Goal: Task Accomplishment & Management: Use online tool/utility

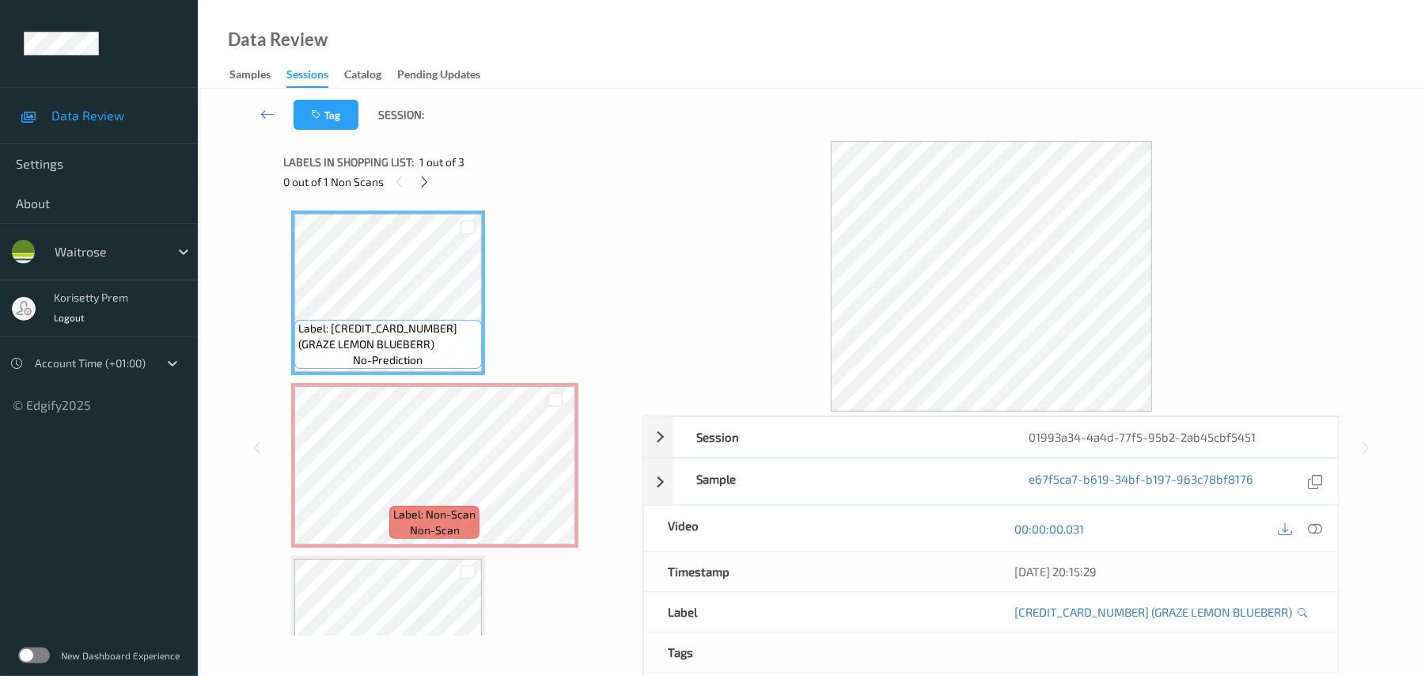
click at [598, 106] on div "Tag Session:" at bounding box center [811, 115] width 1163 height 52
click at [548, 480] on icon at bounding box center [554, 479] width 13 height 14
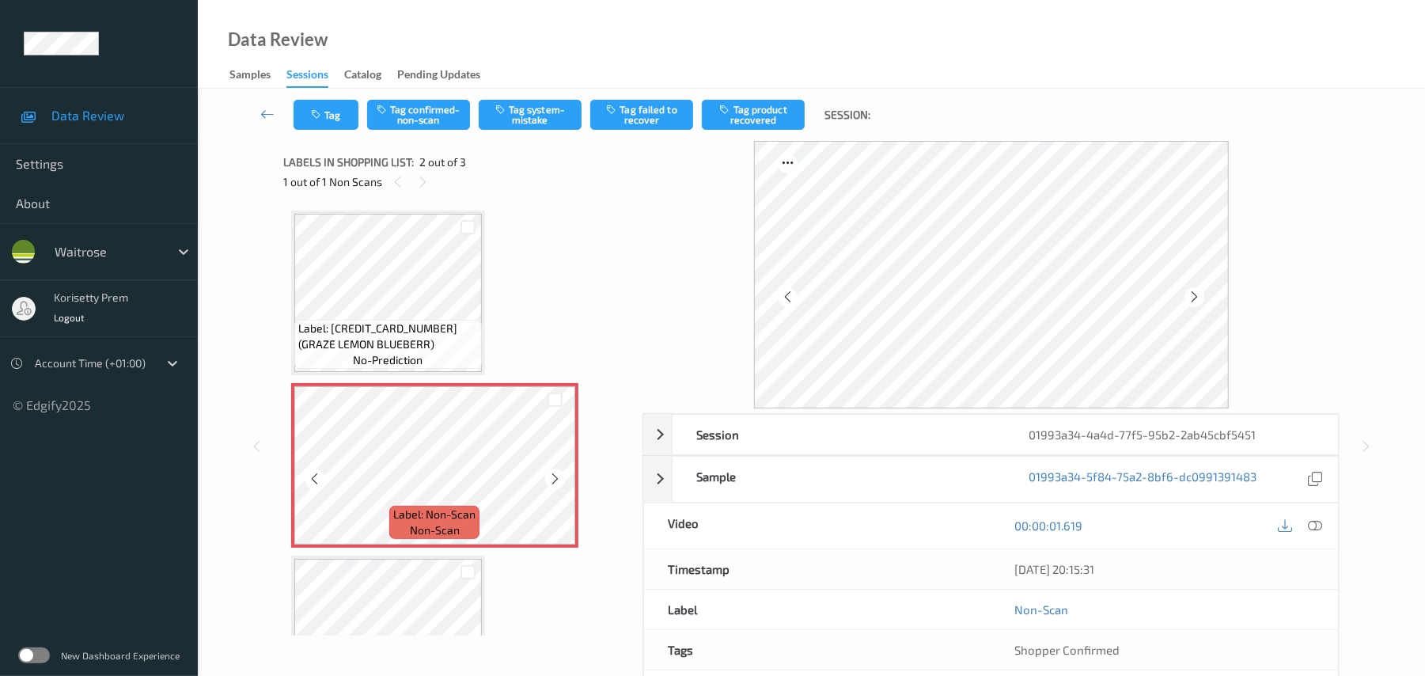
click at [548, 480] on icon at bounding box center [554, 479] width 13 height 14
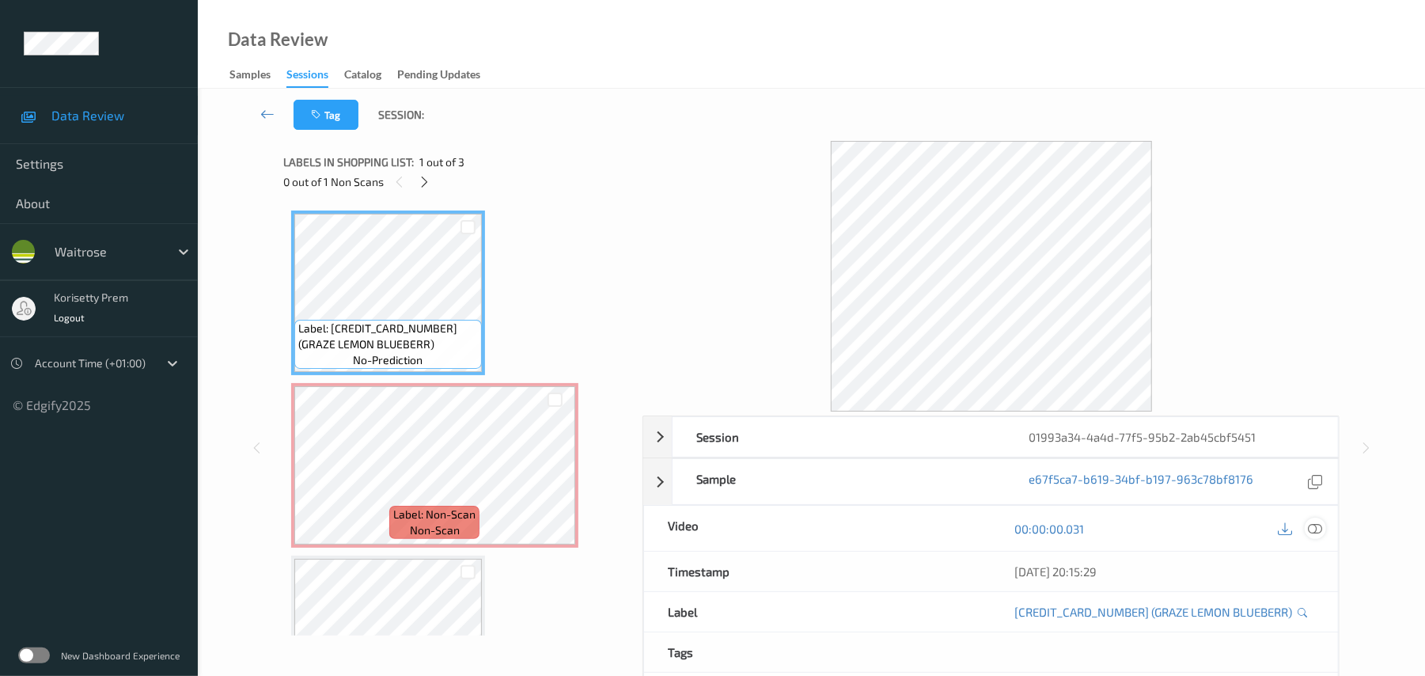
click at [1318, 529] on icon at bounding box center [1316, 529] width 14 height 14
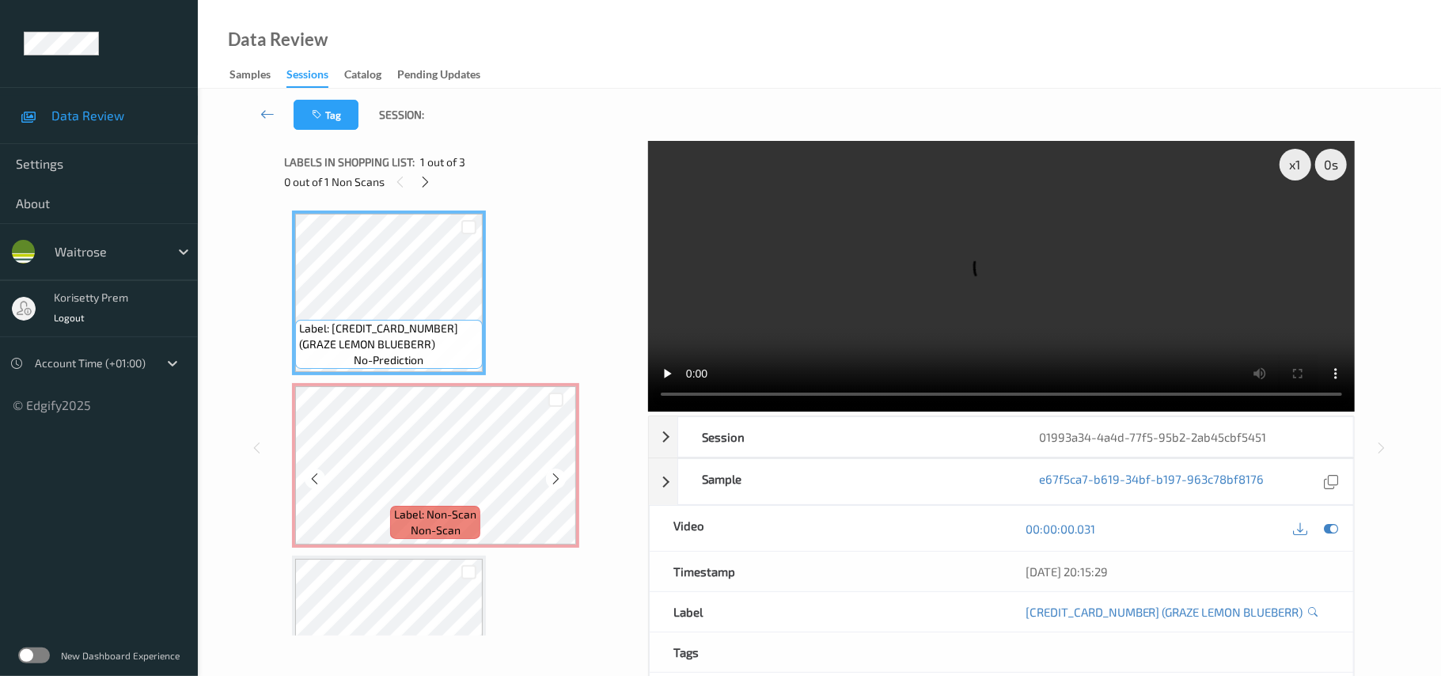
scroll to position [92, 0]
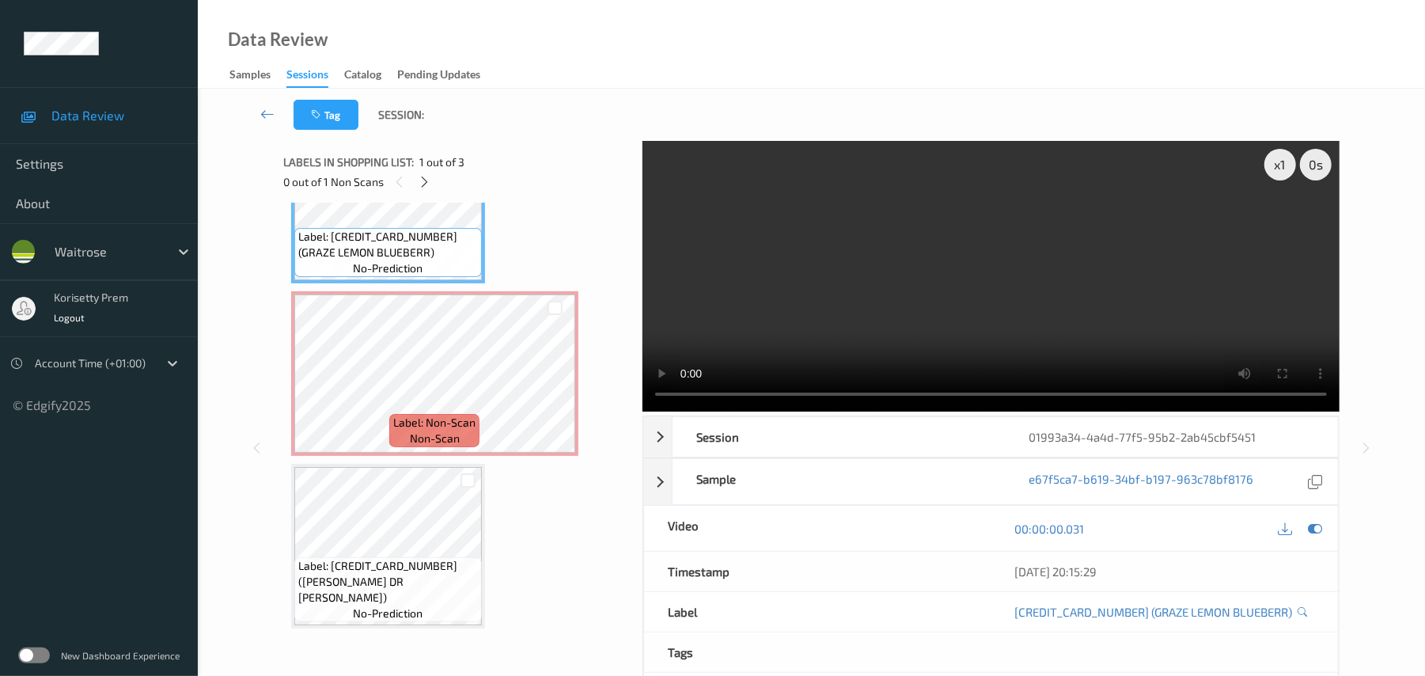
click at [753, 274] on video at bounding box center [991, 276] width 697 height 271
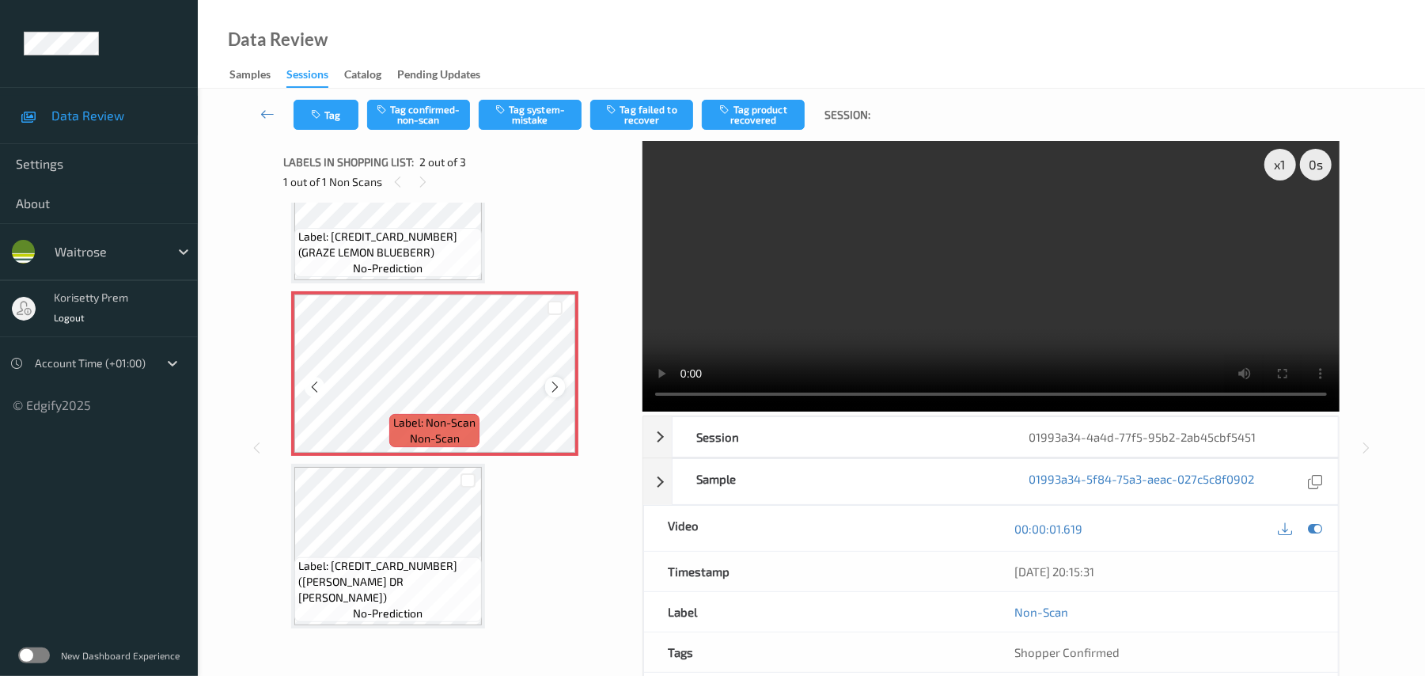
click at [552, 377] on div at bounding box center [555, 387] width 20 height 20
click at [554, 377] on div at bounding box center [555, 387] width 20 height 20
click at [906, 298] on video at bounding box center [991, 276] width 697 height 271
click at [423, 108] on button "Tag confirmed-non-scan" at bounding box center [418, 115] width 103 height 30
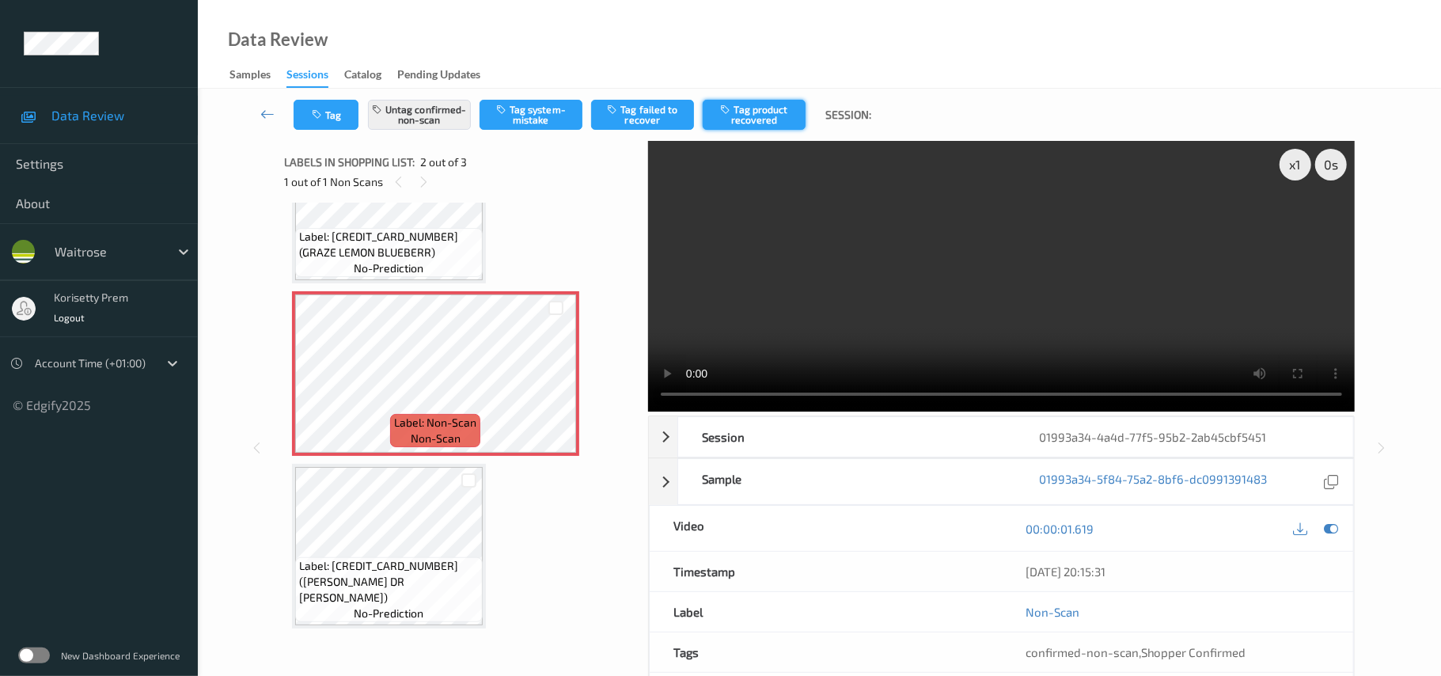
click at [757, 120] on button "Tag product recovered" at bounding box center [754, 115] width 103 height 30
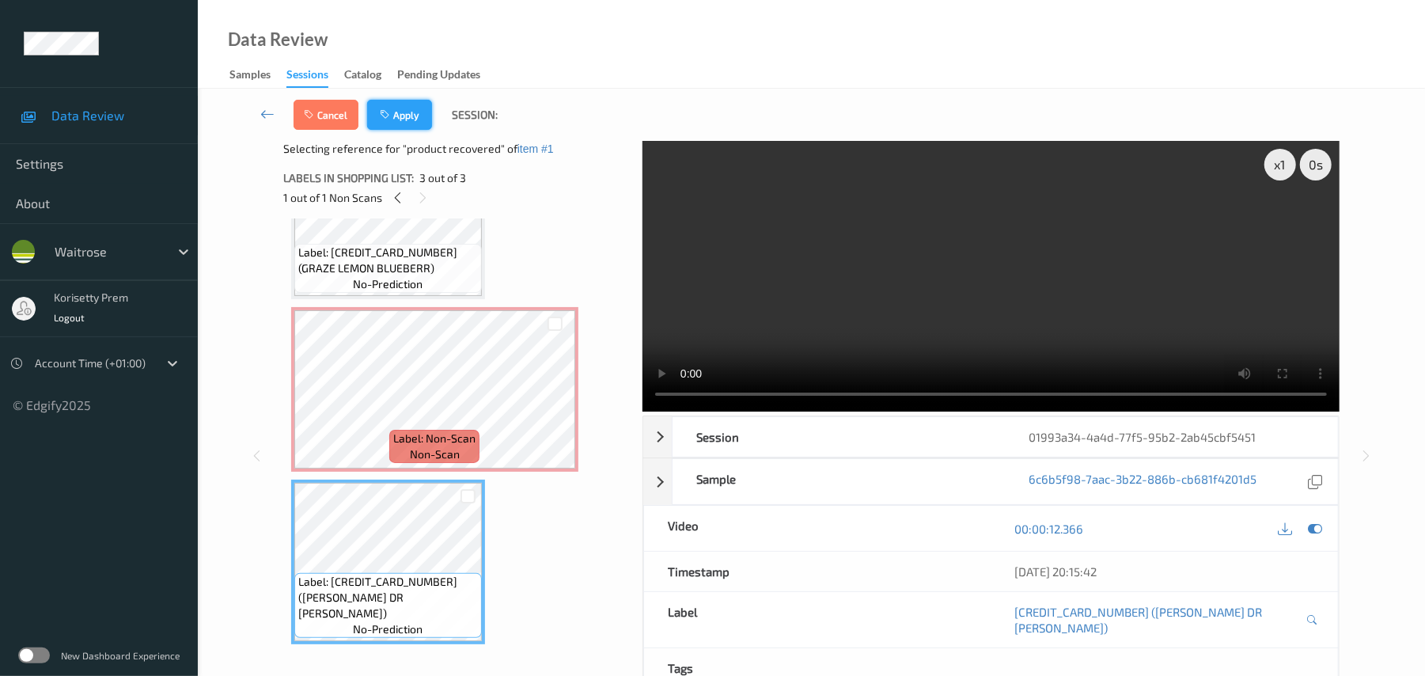
click at [403, 116] on button "Apply" at bounding box center [399, 115] width 65 height 30
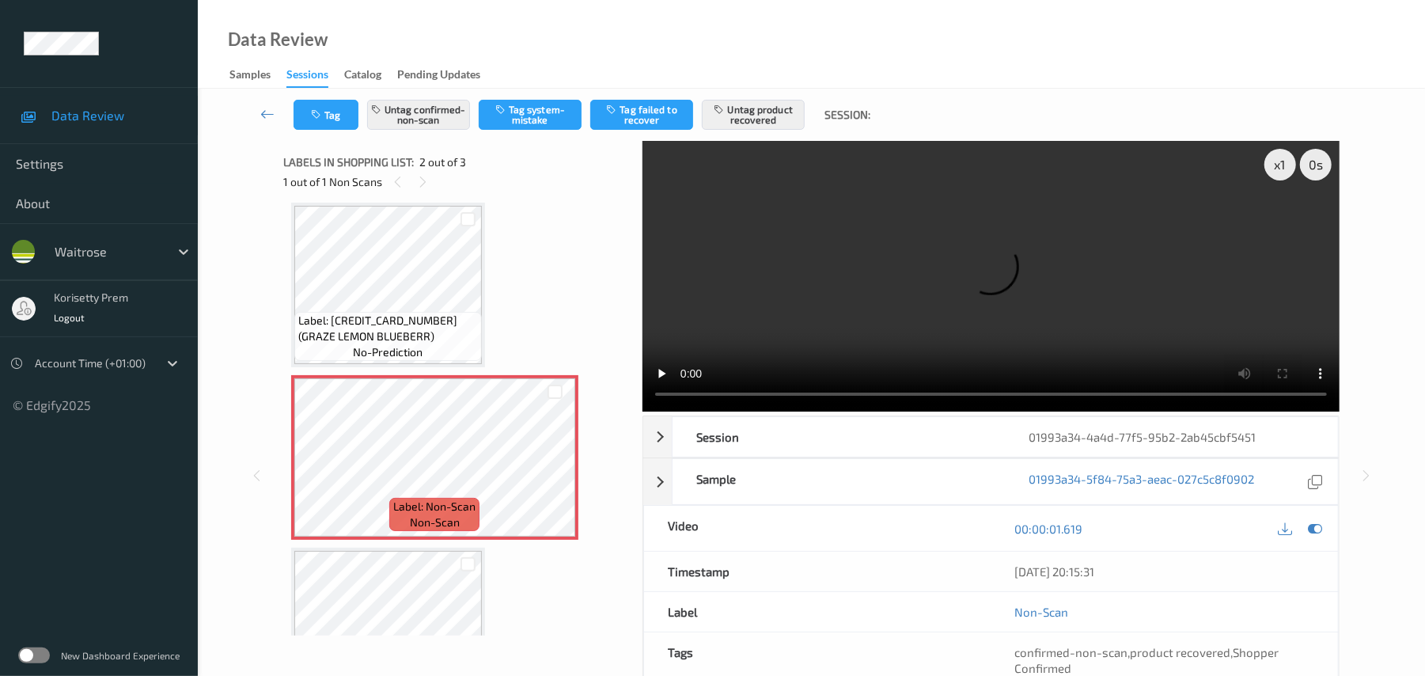
scroll to position [19, 0]
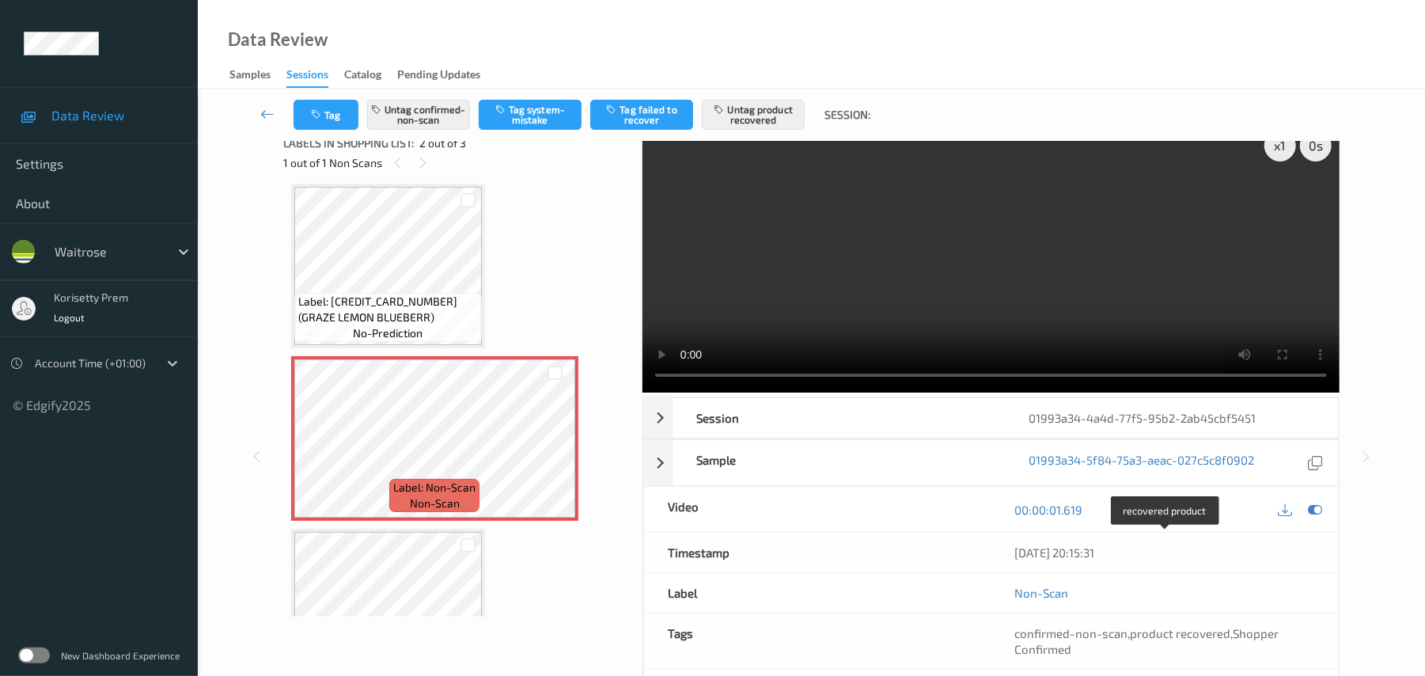
click at [1159, 675] on span "([CREDIT_CARD_NUMBER])" at bounding box center [1187, 689] width 142 height 14
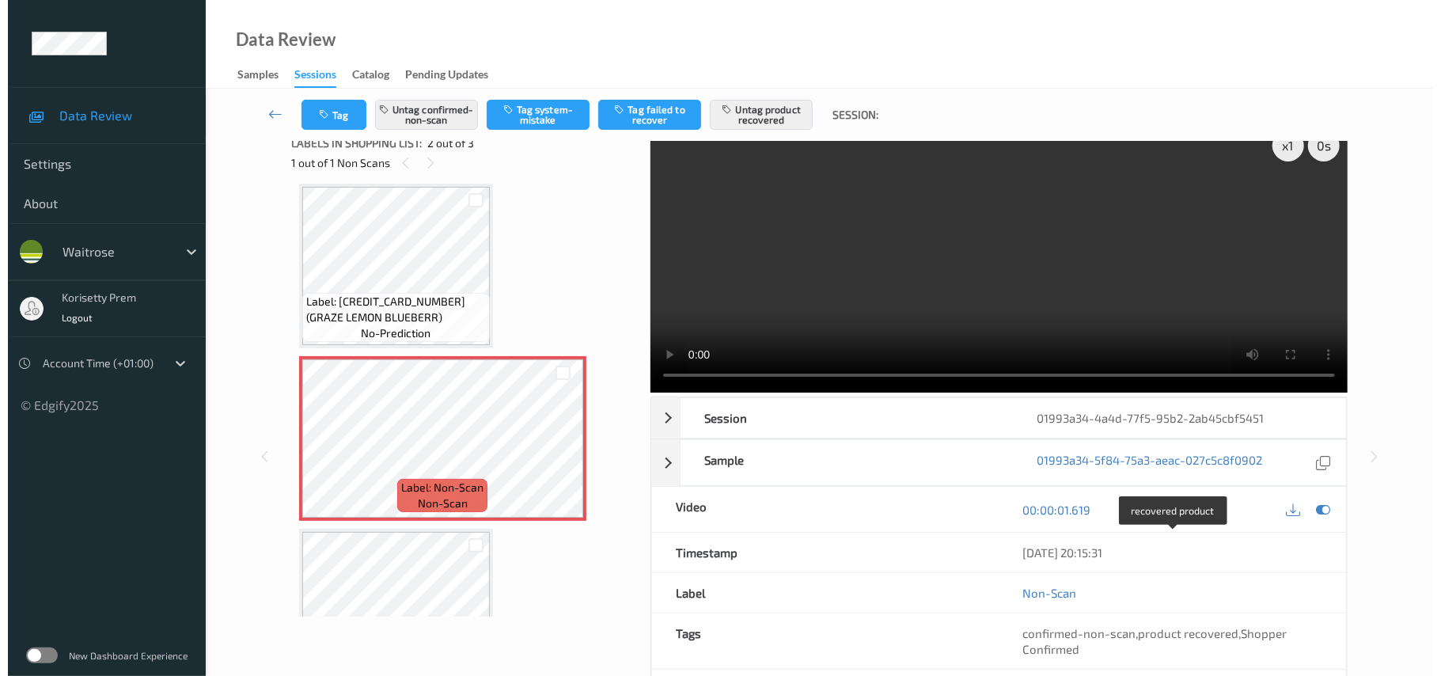
scroll to position [92, 0]
